Goal: Find contact information: Find contact information

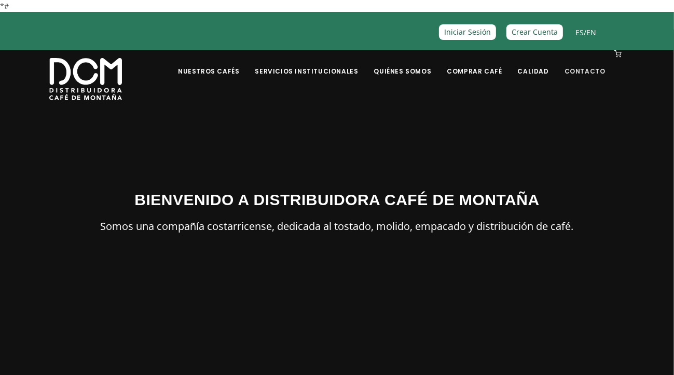
click at [598, 70] on link "Contacto" at bounding box center [584, 63] width 53 height 24
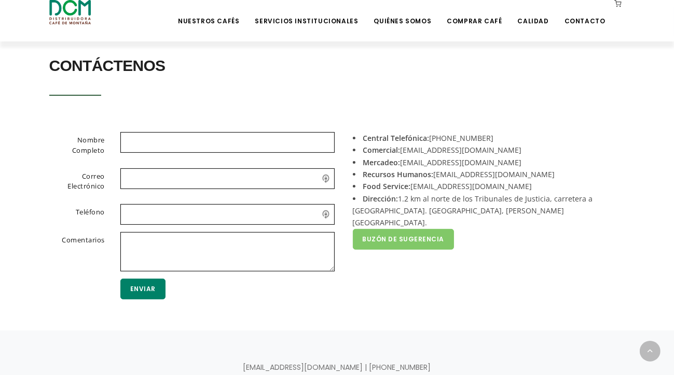
scroll to position [220, 0]
